Goal: Transaction & Acquisition: Purchase product/service

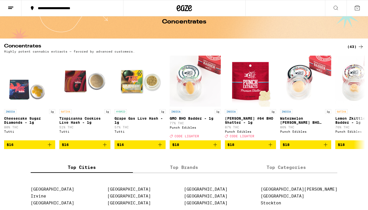
click at [352, 46] on div "(43)" at bounding box center [355, 47] width 17 height 6
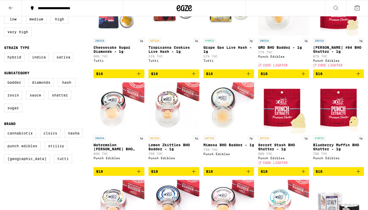
scroll to position [89, 0]
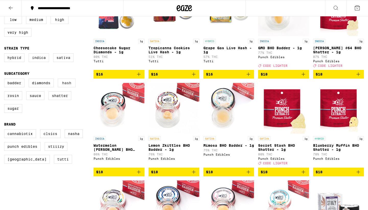
click at [69, 87] on label "Hash" at bounding box center [67, 83] width 18 height 9
click at [5, 80] on input "Hash" at bounding box center [5, 79] width 0 height 0
checkbox input "true"
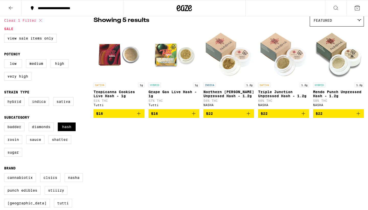
scroll to position [44, 0]
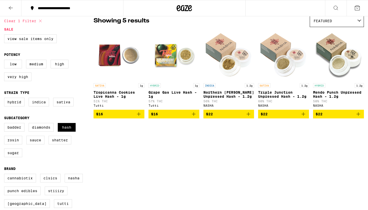
click at [175, 55] on img "Open page for Grape Gas Live Hash - 1g from Tutti" at bounding box center [173, 55] width 51 height 51
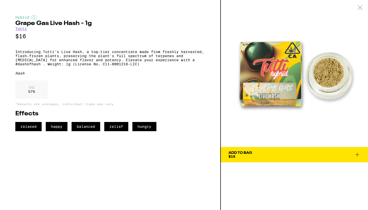
click at [358, 7] on icon at bounding box center [359, 7] width 5 height 5
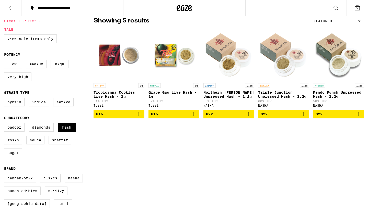
click at [284, 49] on img "Open page for Triple Junction Unpressed Hash - 1.2g from NASHA" at bounding box center [283, 55] width 51 height 51
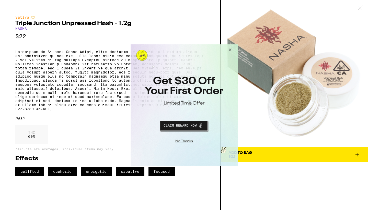
click at [230, 51] on button "Close Modal" at bounding box center [229, 50] width 14 height 12
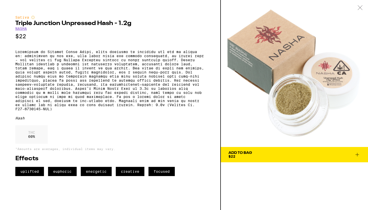
click at [358, 5] on div at bounding box center [360, 8] width 16 height 16
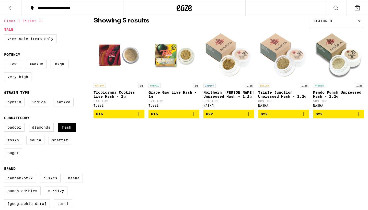
click at [226, 42] on img "Open page for Northern Berry Unpressed Hash - 1.2g from NASHA" at bounding box center [228, 55] width 51 height 51
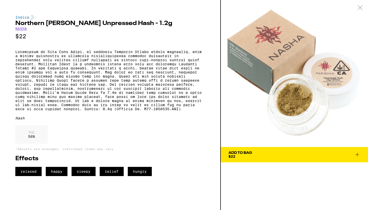
click at [359, 11] on div at bounding box center [360, 8] width 16 height 16
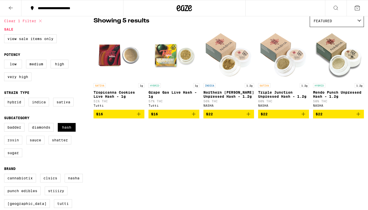
click at [17, 144] on label "Rosin" at bounding box center [13, 140] width 18 height 9
click at [5, 124] on input "Rosin" at bounding box center [5, 124] width 0 height 0
checkbox input "true"
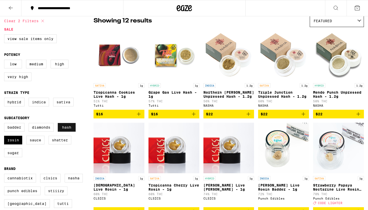
click at [69, 132] on label "Hash" at bounding box center [67, 127] width 18 height 9
click at [5, 124] on input "Hash" at bounding box center [5, 124] width 0 height 0
checkbox input "false"
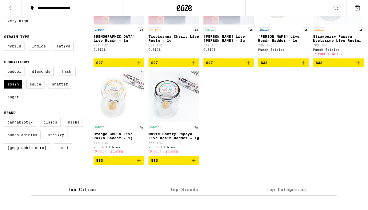
scroll to position [100, 0]
click at [115, 96] on img "Open page for Orange GMO's Live Rosin Badder - 1g from Punch Edibles" at bounding box center [118, 96] width 51 height 51
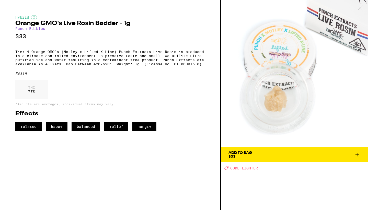
click at [357, 7] on div at bounding box center [360, 8] width 16 height 16
